Goal: Task Accomplishment & Management: Use online tool/utility

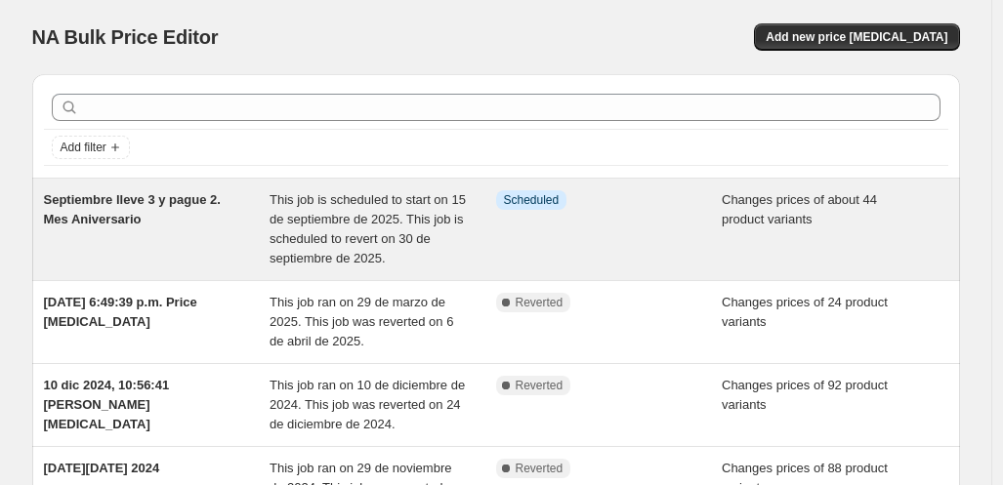
click at [524, 204] on span "Scheduled" at bounding box center [532, 200] width 56 height 16
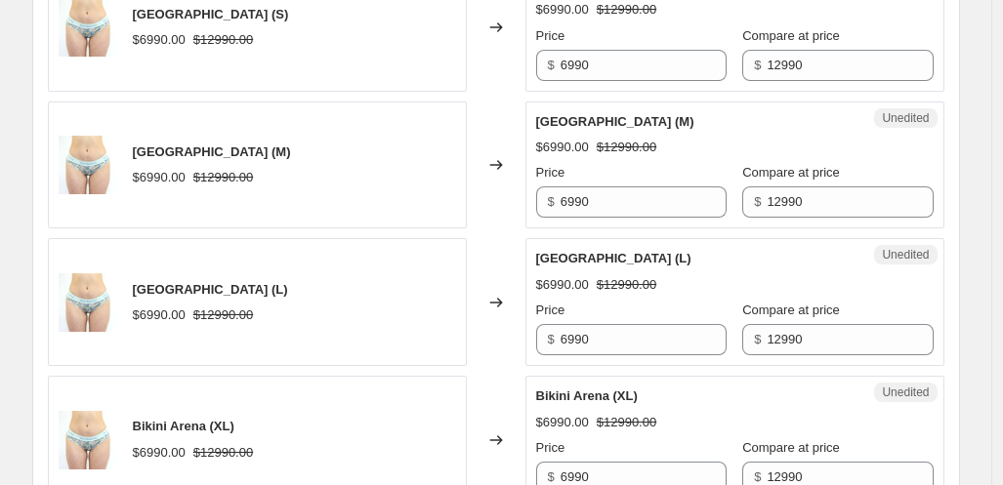
scroll to position [3782, 0]
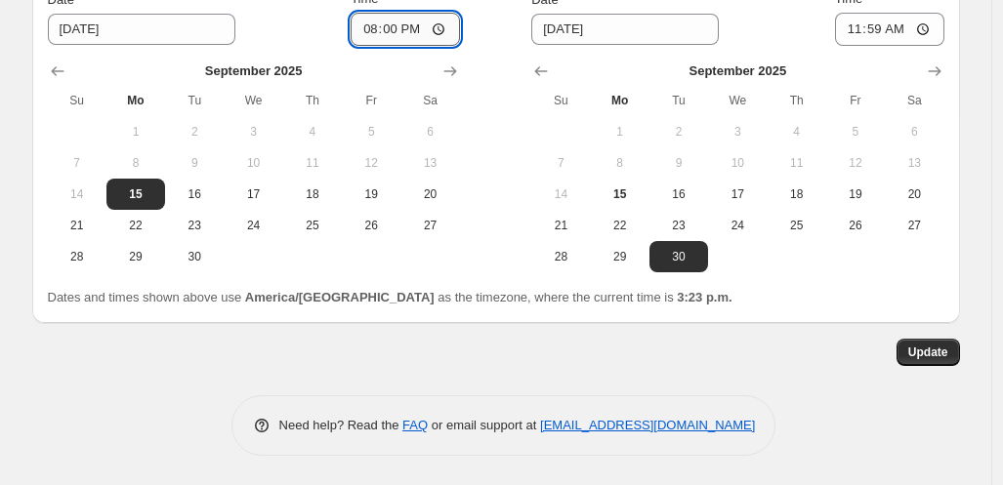
click at [401, 24] on input "20:00" at bounding box center [405, 29] width 109 height 33
click at [447, 31] on input "20:00" at bounding box center [405, 29] width 109 height 33
type input "15:30"
click at [930, 350] on span "Update" at bounding box center [928, 353] width 40 height 16
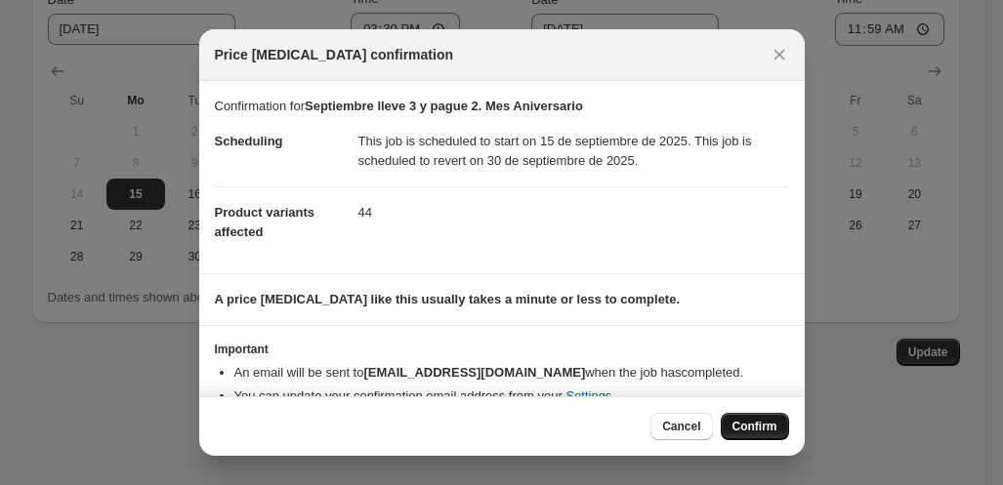
click at [745, 427] on span "Confirm" at bounding box center [755, 427] width 45 height 16
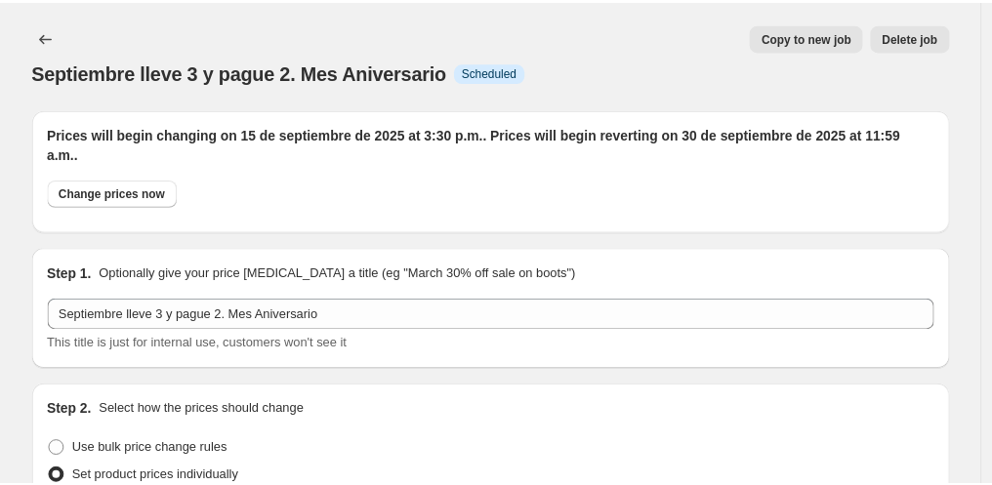
scroll to position [3782, 0]
